Goal: Find specific page/section: Find specific page/section

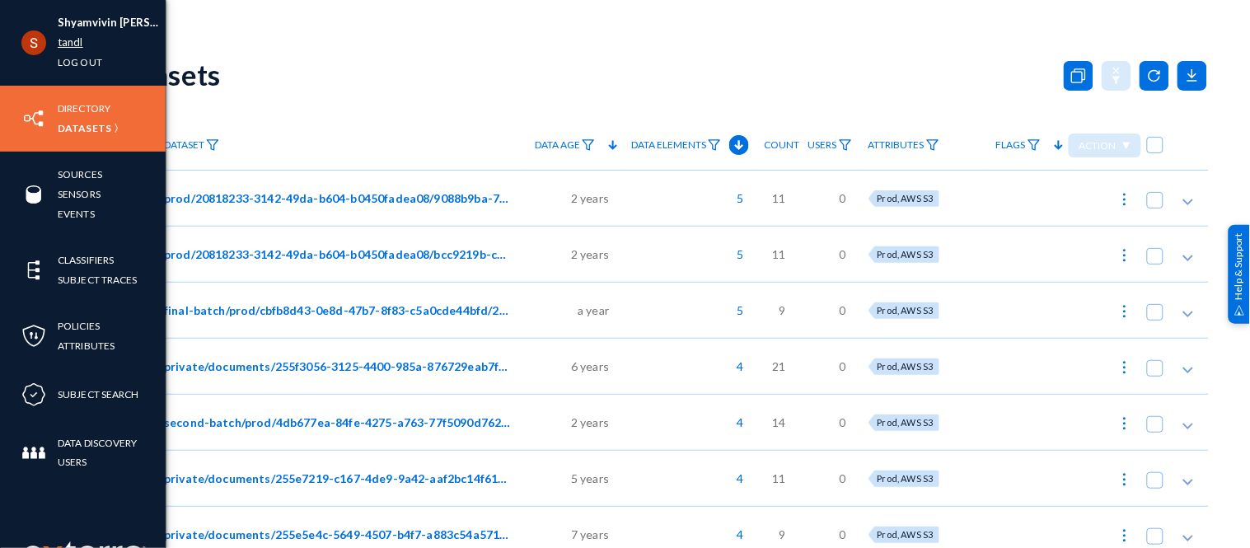
click at [69, 47] on link "tandl" at bounding box center [71, 42] width 26 height 19
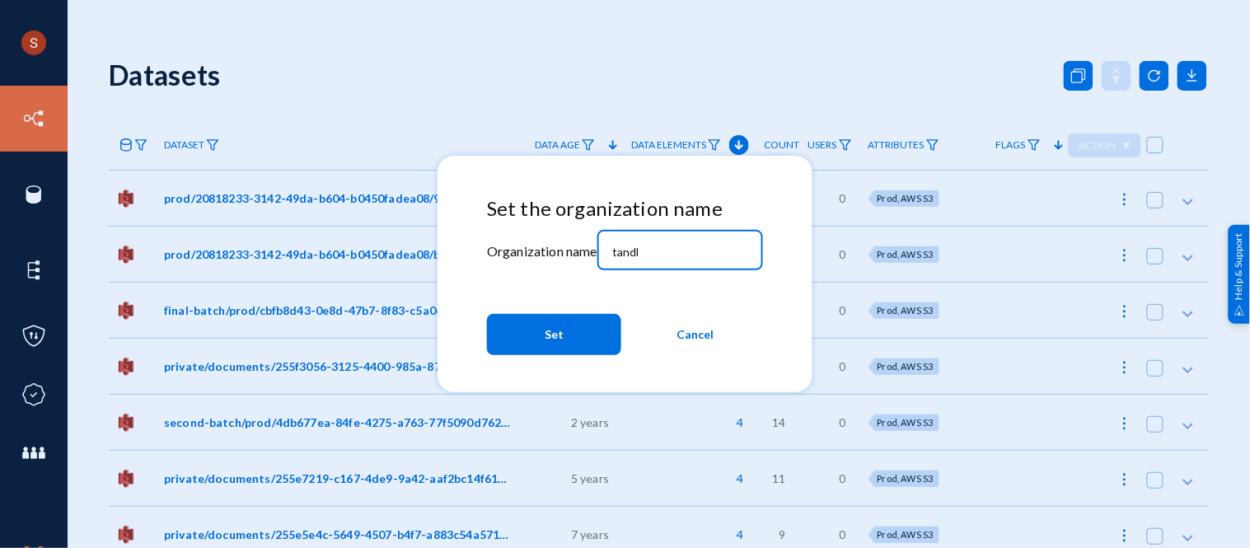
click at [629, 256] on input "tandl" at bounding box center [683, 252] width 142 height 15
type input "techsmith"
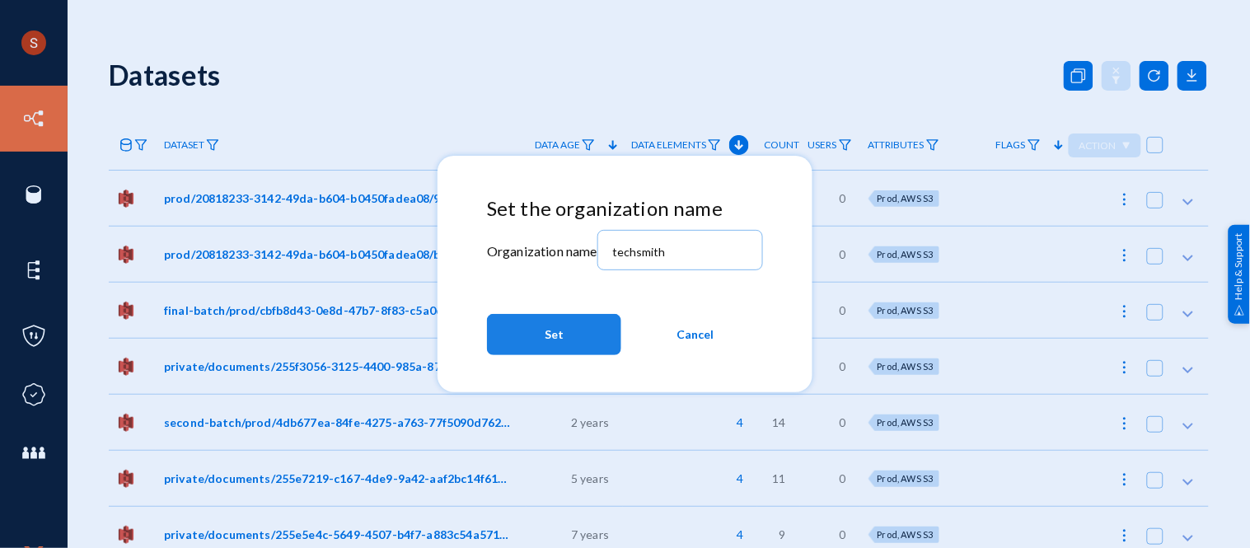
click at [582, 322] on button "Set" at bounding box center [554, 334] width 134 height 41
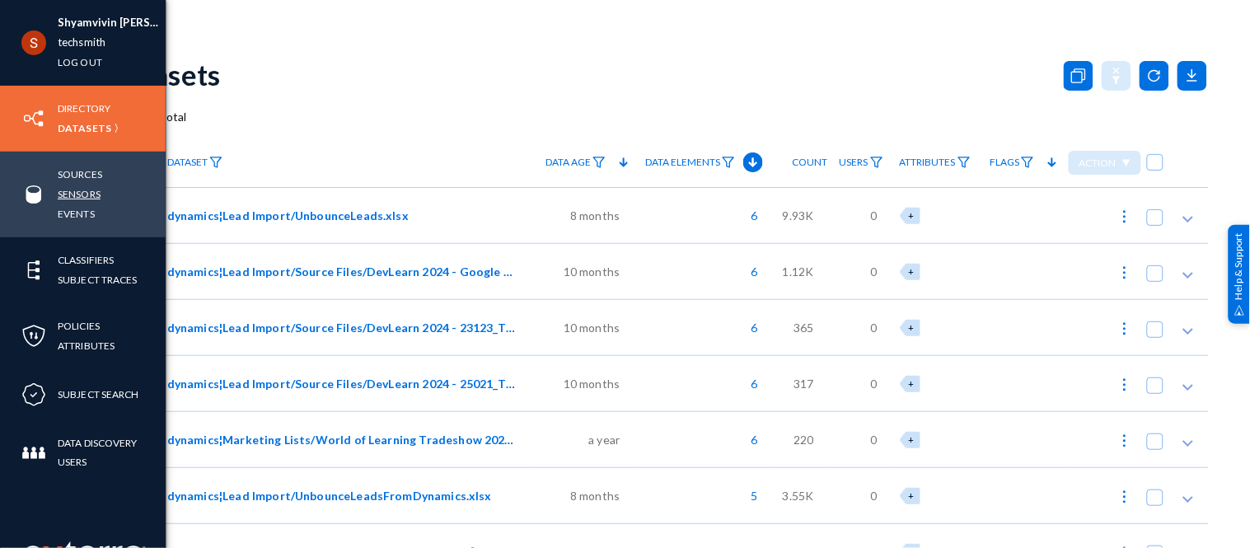
click at [79, 191] on link "Sensors" at bounding box center [79, 194] width 43 height 19
